Goal: Transaction & Acquisition: Purchase product/service

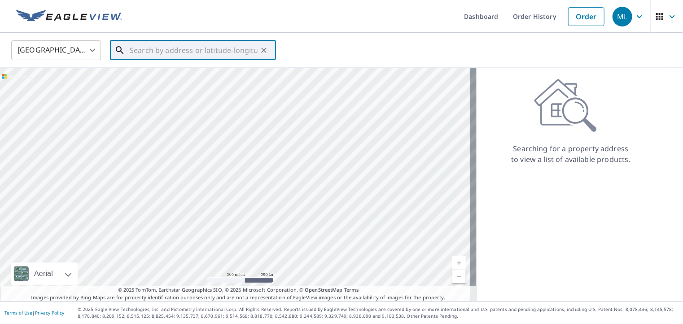
click at [169, 51] on input "text" at bounding box center [194, 50] width 128 height 25
click at [145, 49] on input "text" at bounding box center [194, 50] width 128 height 25
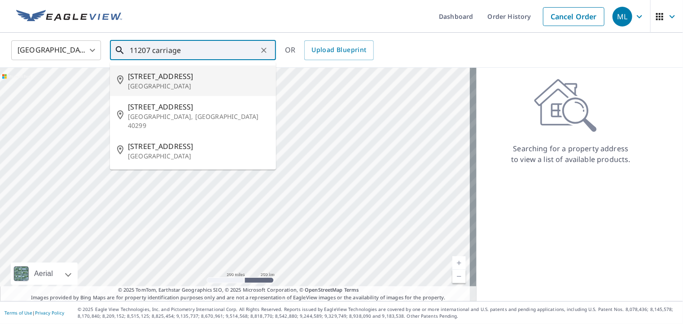
click at [161, 80] on span "[STREET_ADDRESS]" at bounding box center [198, 76] width 141 height 11
type input "[STREET_ADDRESS]"
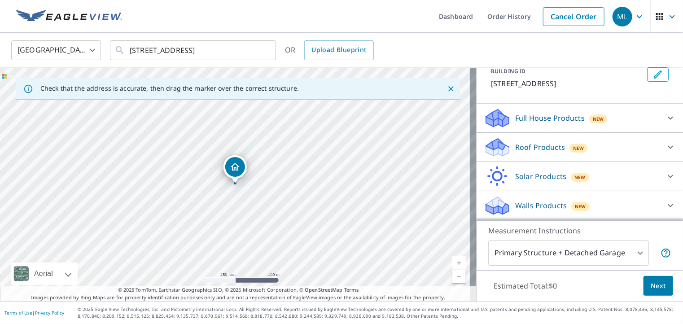
click at [528, 147] on p "Roof Products" at bounding box center [540, 147] width 50 height 11
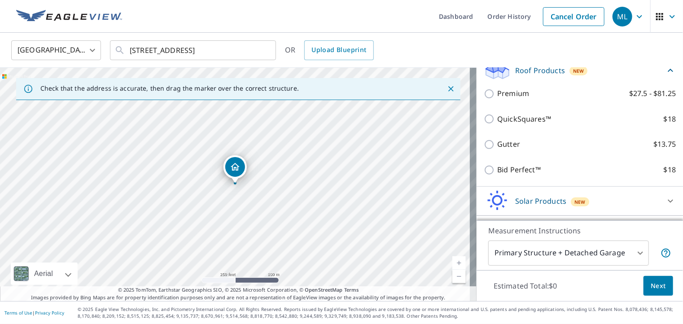
scroll to position [157, 0]
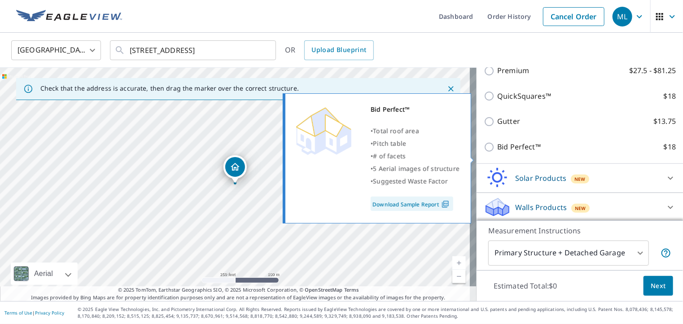
click at [484, 153] on input "Bid Perfect™ $18" at bounding box center [490, 147] width 13 height 11
checkbox input "true"
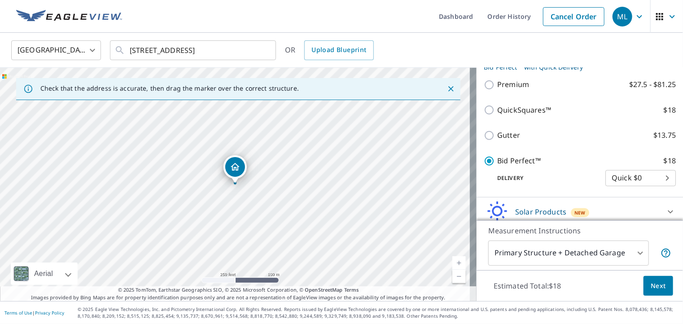
scroll to position [201, 0]
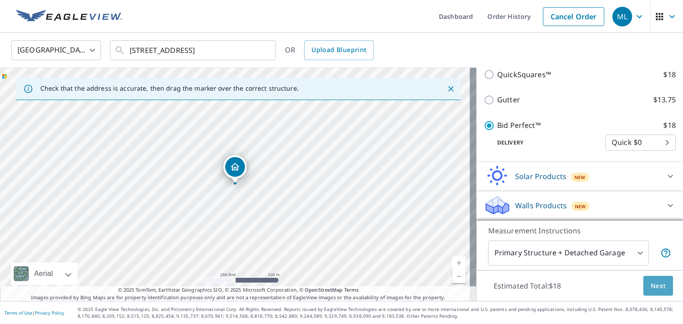
click at [653, 284] on span "Next" at bounding box center [657, 285] width 15 height 11
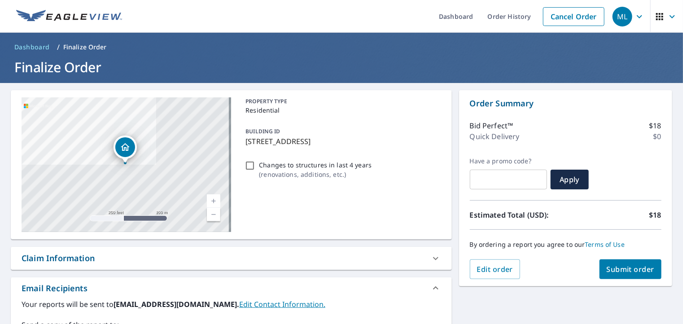
click at [613, 264] on span "Submit order" at bounding box center [630, 269] width 48 height 10
